Goal: Communication & Community: Answer question/provide support

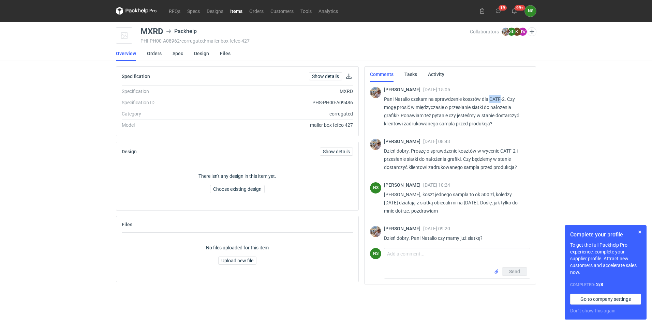
scroll to position [190, 0]
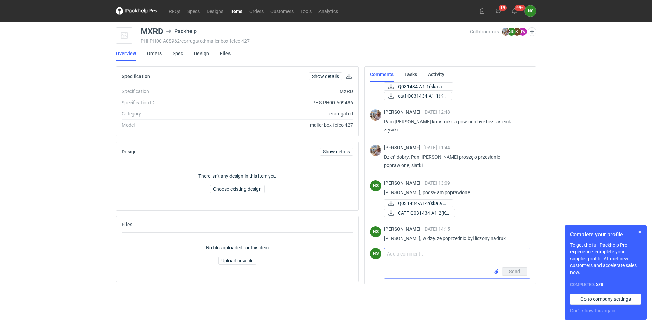
click at [496, 273] on input "file" at bounding box center [496, 271] width 5 height 7
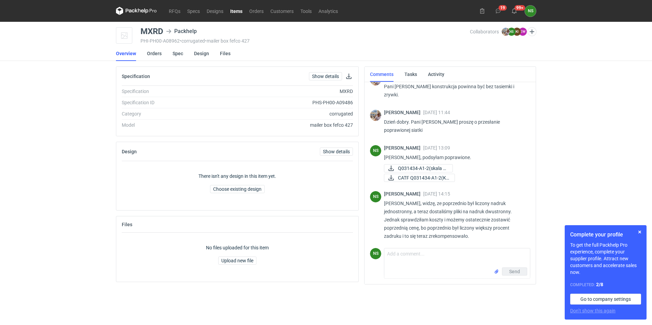
scroll to position [258, 0]
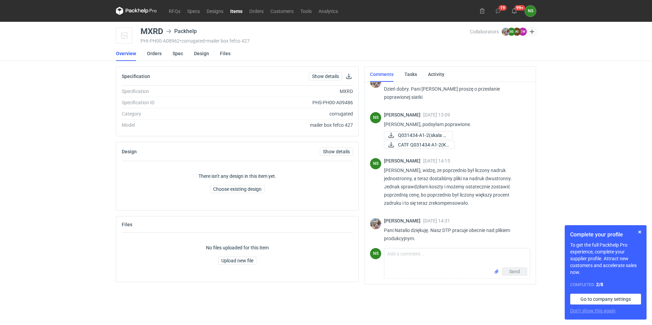
drag, startPoint x: 531, startPoint y: 147, endPoint x: 529, endPoint y: 179, distance: 31.8
click at [529, 179] on div "[PERSON_NAME] [DATE] 15:05 Pani Natalio czekam na sprawdzenie kosztów dla CATF-…" at bounding box center [450, 183] width 171 height 202
drag, startPoint x: 529, startPoint y: 179, endPoint x: 536, endPoint y: 190, distance: 13.8
click at [540, 191] on div "RFQs Specs Designs Items Orders Customers Tools Analytics 19 99+ NS [PERSON_NAM…" at bounding box center [326, 162] width 652 height 325
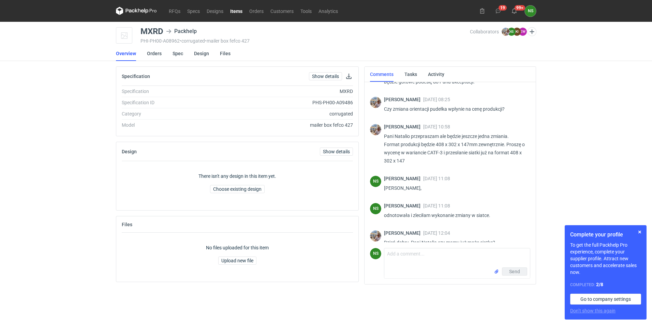
scroll to position [721, 0]
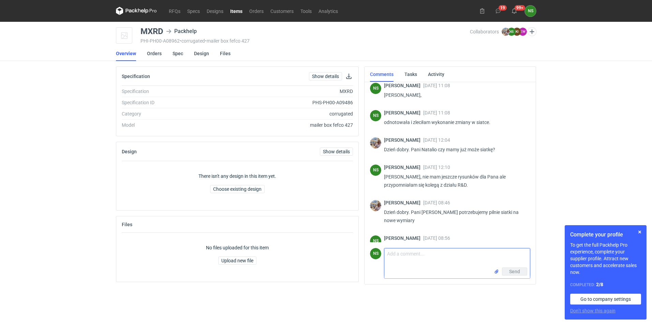
click at [496, 272] on input "file" at bounding box center [496, 271] width 5 height 7
drag, startPoint x: 530, startPoint y: 234, endPoint x: 530, endPoint y: 200, distance: 34.5
click at [530, 200] on div "[PERSON_NAME] [DATE] 15:05 Pani Natalio czekam na sprawdzenie kosztów dla CATF-…" at bounding box center [450, 189] width 171 height 214
drag, startPoint x: 530, startPoint y: 200, endPoint x: 554, endPoint y: 195, distance: 25.1
click at [554, 195] on div "RFQs Specs Designs Items Orders Customers Tools Analytics 19 99+ NS [PERSON_NAM…" at bounding box center [326, 162] width 652 height 325
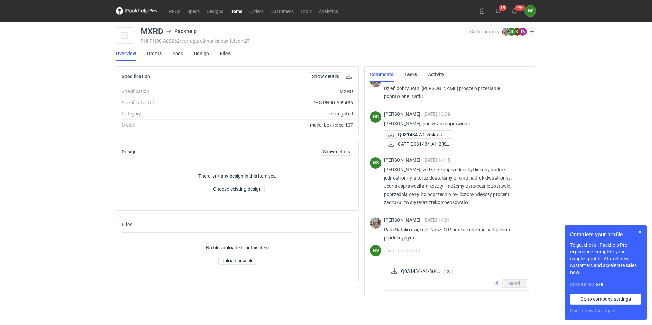
scroll to position [244, 0]
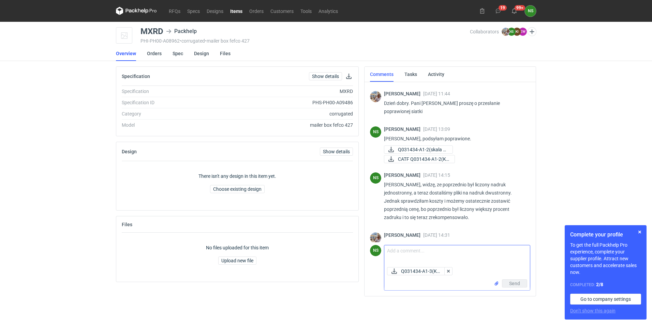
click at [428, 257] on textarea "Comment message" at bounding box center [457, 255] width 146 height 19
type textarea "{"
type textarea "[PERSON_NAME], przesyłam rys do Pana akceptacji."
click at [512, 283] on span "Send" at bounding box center [514, 283] width 11 height 5
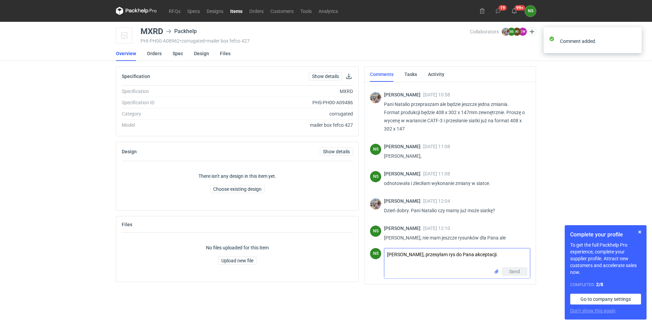
scroll to position [760, 0]
